Goal: Find contact information: Find contact information

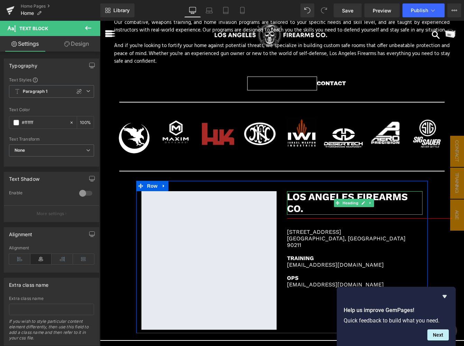
scroll to position [1037, 0]
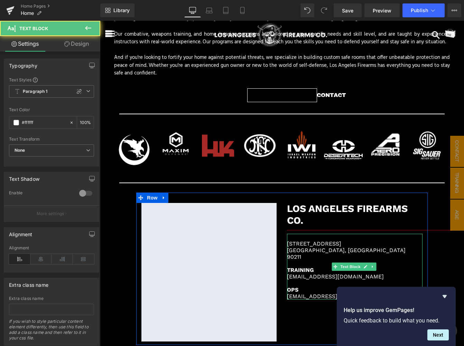
click at [306, 253] on p "90211" at bounding box center [354, 256] width 135 height 7
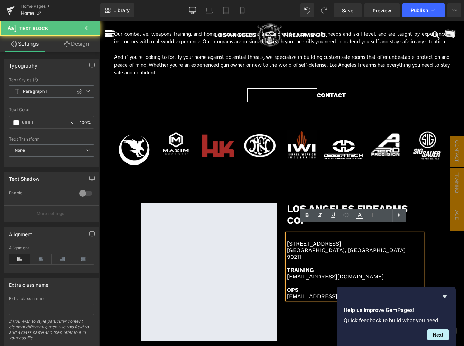
click at [306, 253] on p "90211" at bounding box center [354, 256] width 135 height 7
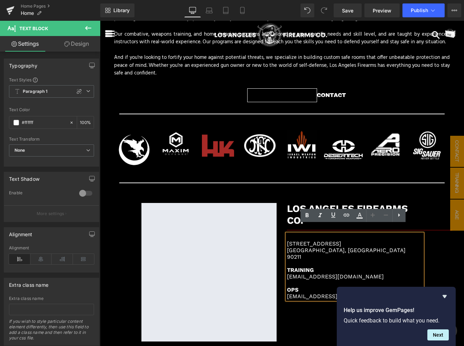
click at [305, 253] on p "90211" at bounding box center [354, 256] width 135 height 7
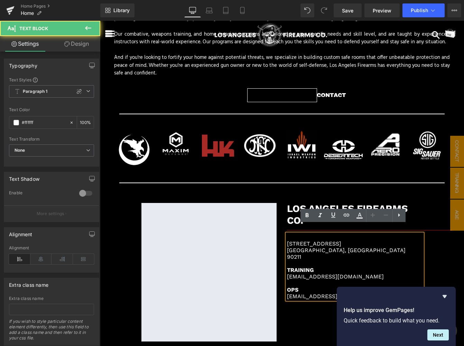
click at [301, 253] on p "90211" at bounding box center [354, 256] width 135 height 7
click at [303, 253] on p "90211" at bounding box center [354, 256] width 135 height 7
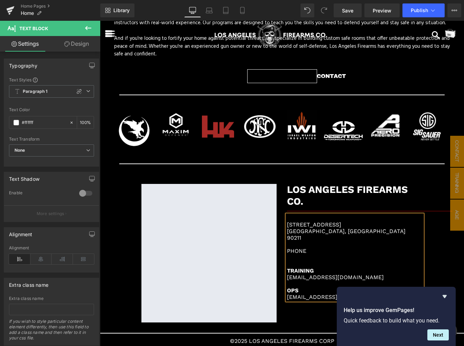
scroll to position [1059, 0]
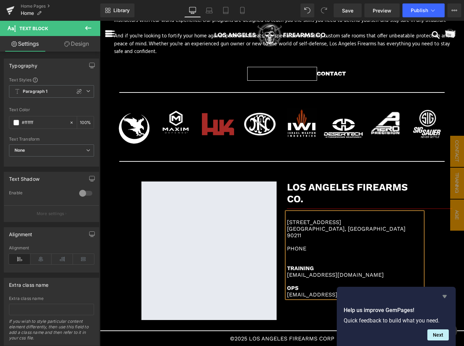
click at [445, 294] on icon "Hide survey" at bounding box center [445, 296] width 8 height 8
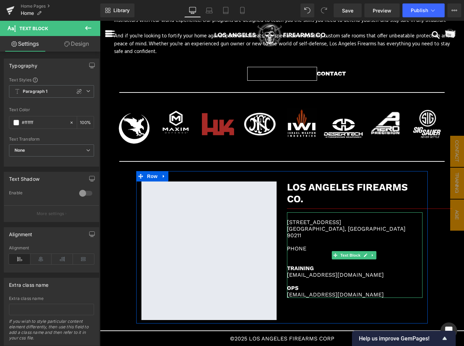
scroll to position [1086, 0]
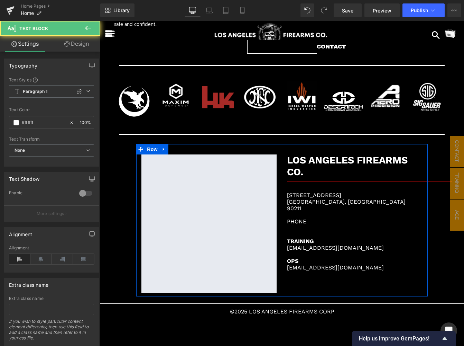
drag, startPoint x: 381, startPoint y: 239, endPoint x: 279, endPoint y: 230, distance: 101.7
click at [279, 230] on div "Google Maps [GEOGRAPHIC_DATA] FIREARMS CO. Heading Separator [STREET_ADDRESS] P…" at bounding box center [281, 220] width 291 height 152
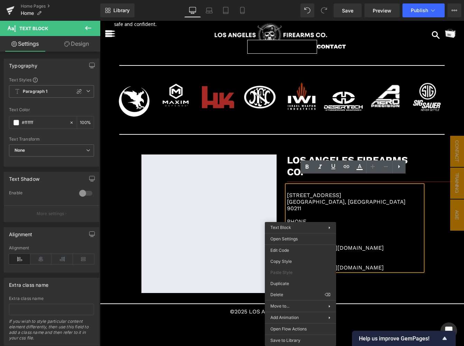
click at [374, 238] on p "TRAINING" at bounding box center [354, 241] width 135 height 7
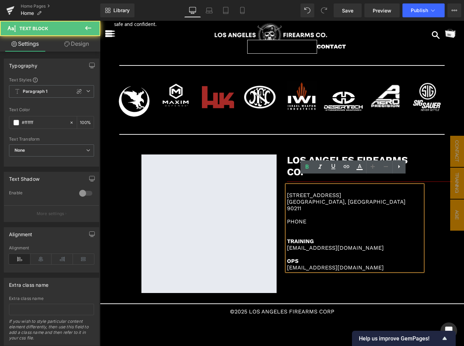
drag, startPoint x: 380, startPoint y: 238, endPoint x: 282, endPoint y: 230, distance: 97.9
click at [282, 230] on div "LOS ANGELES FIREARMS CO. Heading Separator [STREET_ADDRESS] PHONE TRAINING [EMA…" at bounding box center [355, 212] width 146 height 116
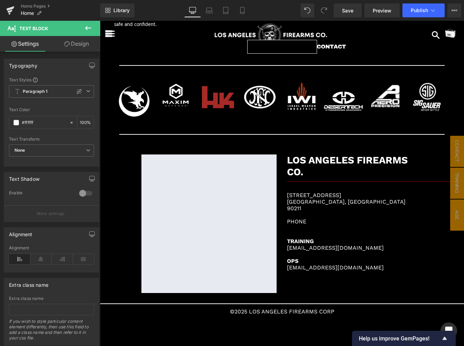
copy div "TRAINING [EMAIL_ADDRESS][DOMAIN_NAME]"
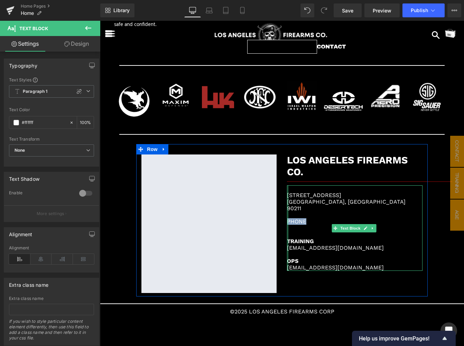
drag, startPoint x: 306, startPoint y: 212, endPoint x: 286, endPoint y: 211, distance: 20.1
click at [287, 211] on div "[STREET_ADDRESS] PHONE TRAINING [EMAIL_ADDRESS][DOMAIN_NAME] OPS [EMAIL_ADDRESS…" at bounding box center [354, 227] width 135 height 85
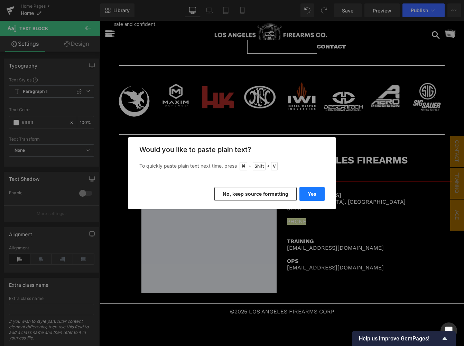
click at [317, 194] on button "Yes" at bounding box center [312, 194] width 25 height 14
